Goal: Transaction & Acquisition: Obtain resource

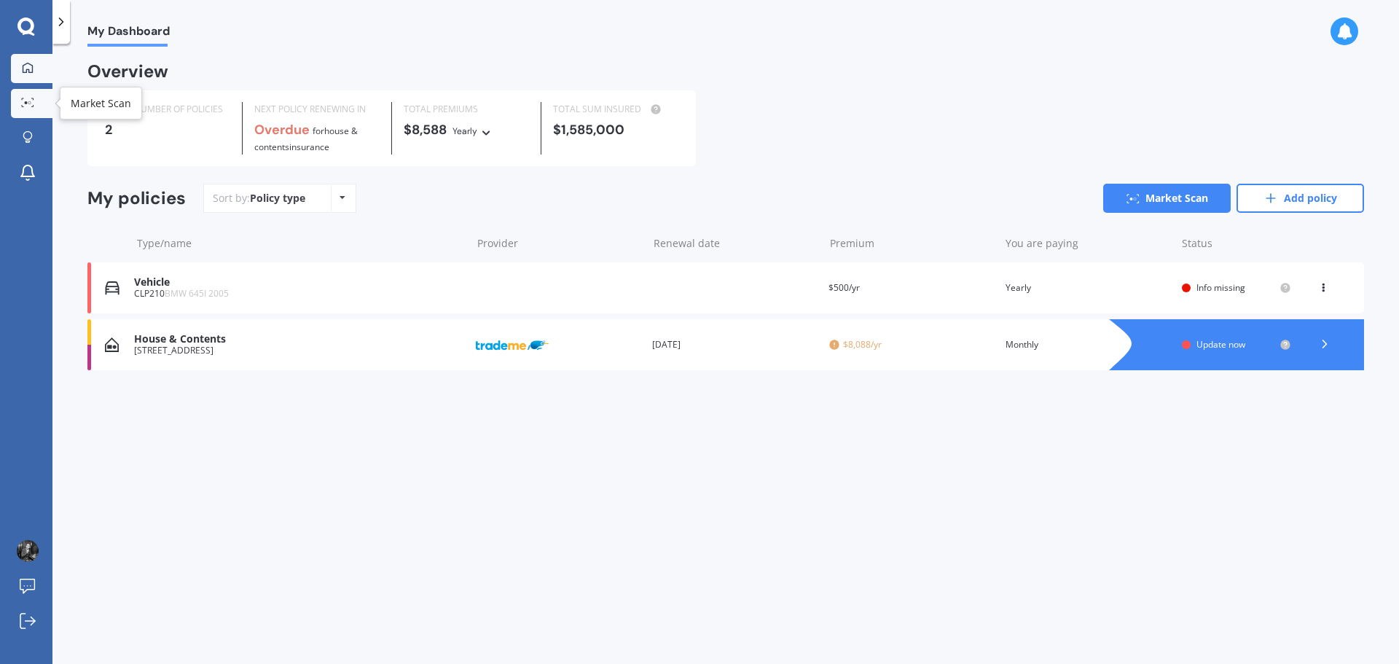
click at [23, 100] on icon at bounding box center [27, 102] width 13 height 9
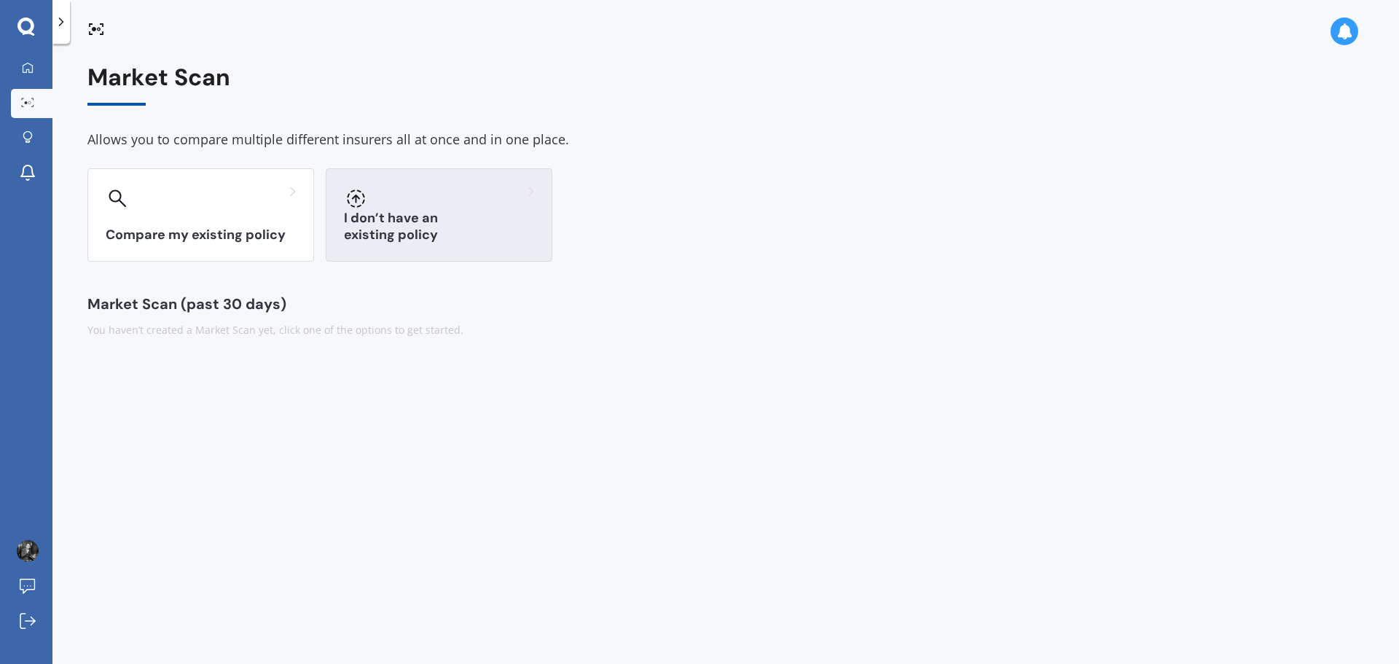
click at [431, 214] on div "I don’t have an existing policy" at bounding box center [439, 214] width 227 height 93
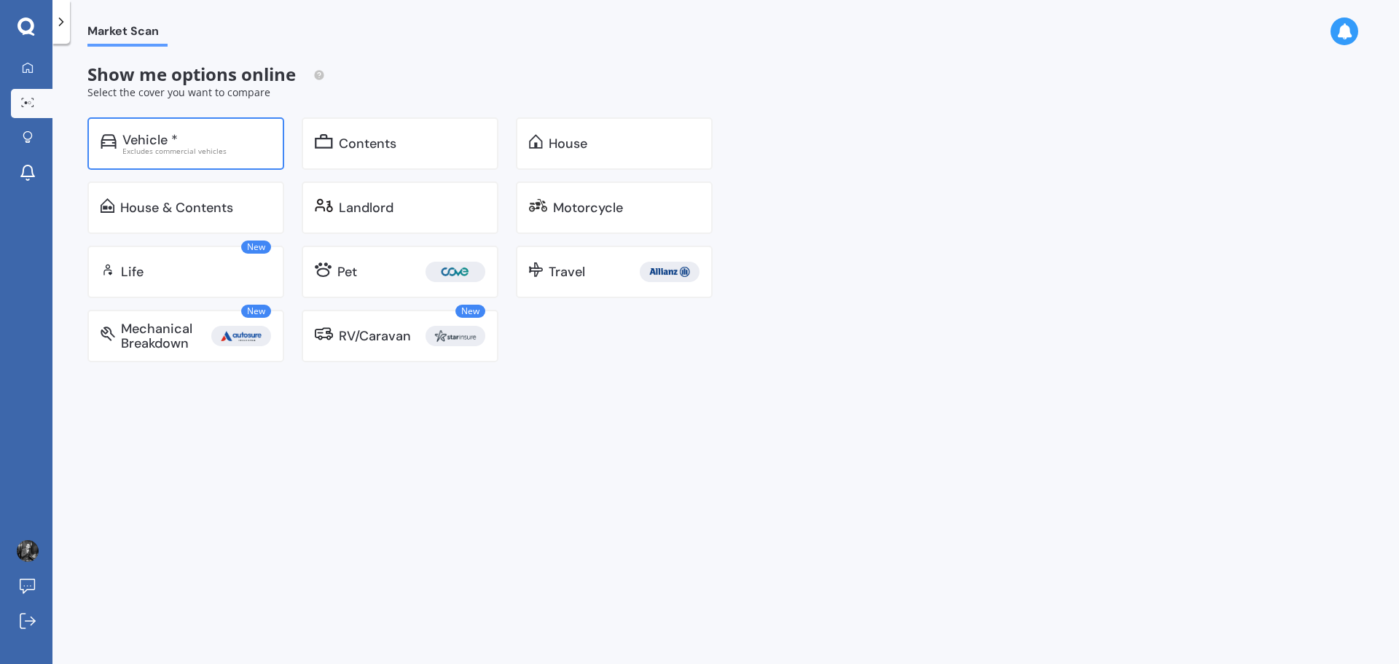
click at [171, 141] on div "Vehicle *" at bounding box center [149, 140] width 55 height 15
